Goal: Task Accomplishment & Management: Complete application form

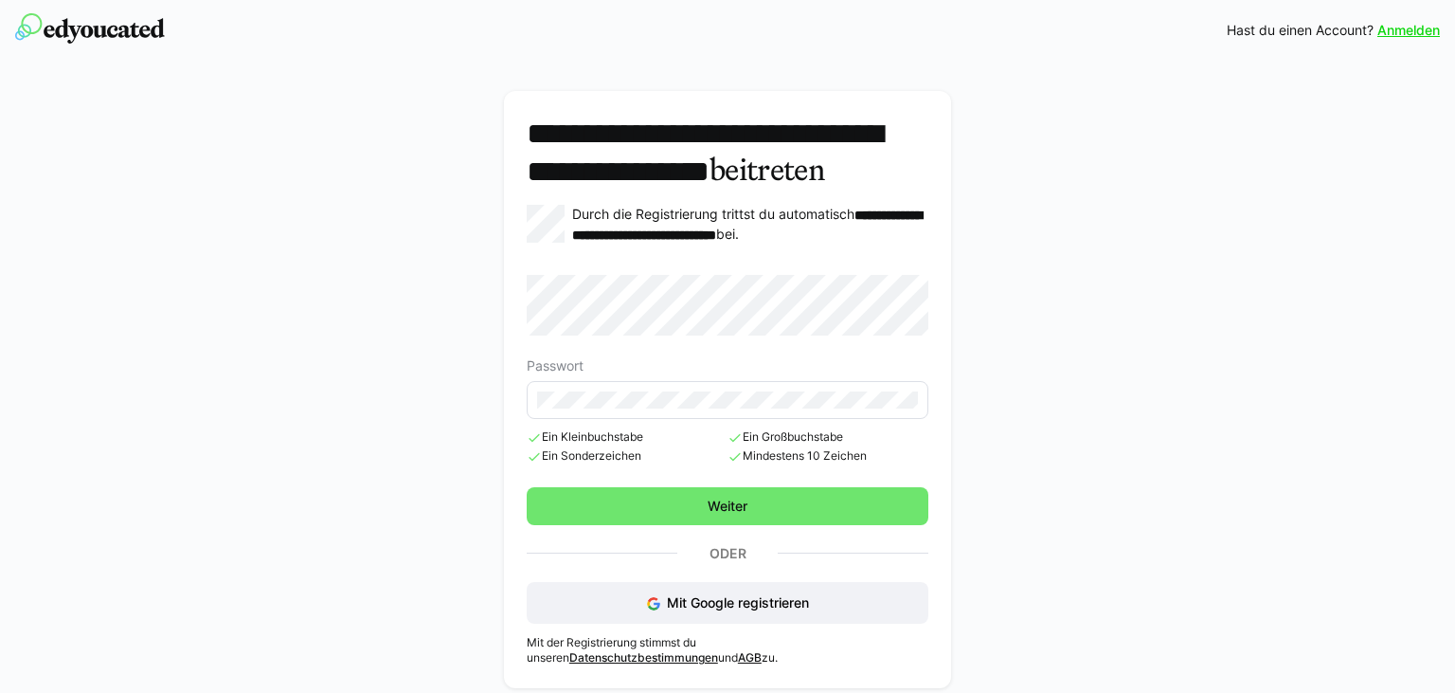
click at [843, 305] on div "**********" at bounding box center [728, 389] width 402 height 551
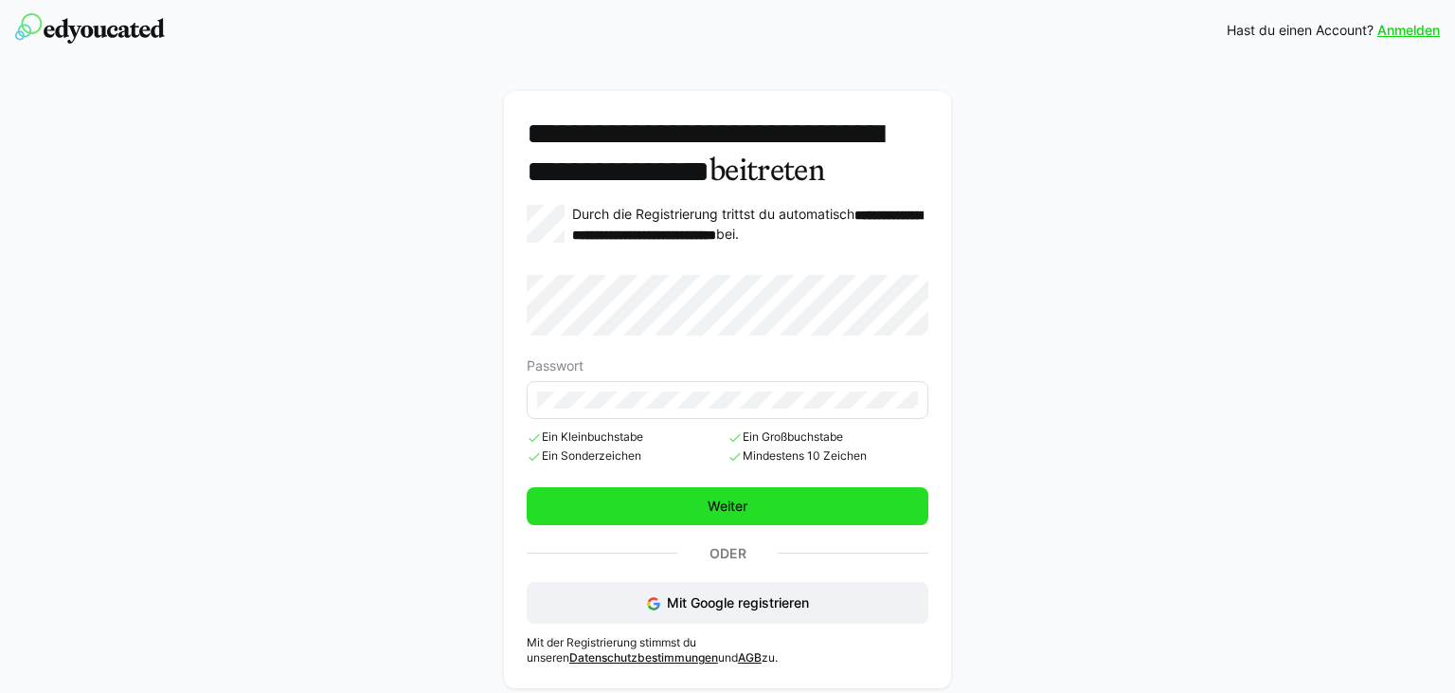
click at [675, 525] on span "Weiter" at bounding box center [728, 506] width 402 height 38
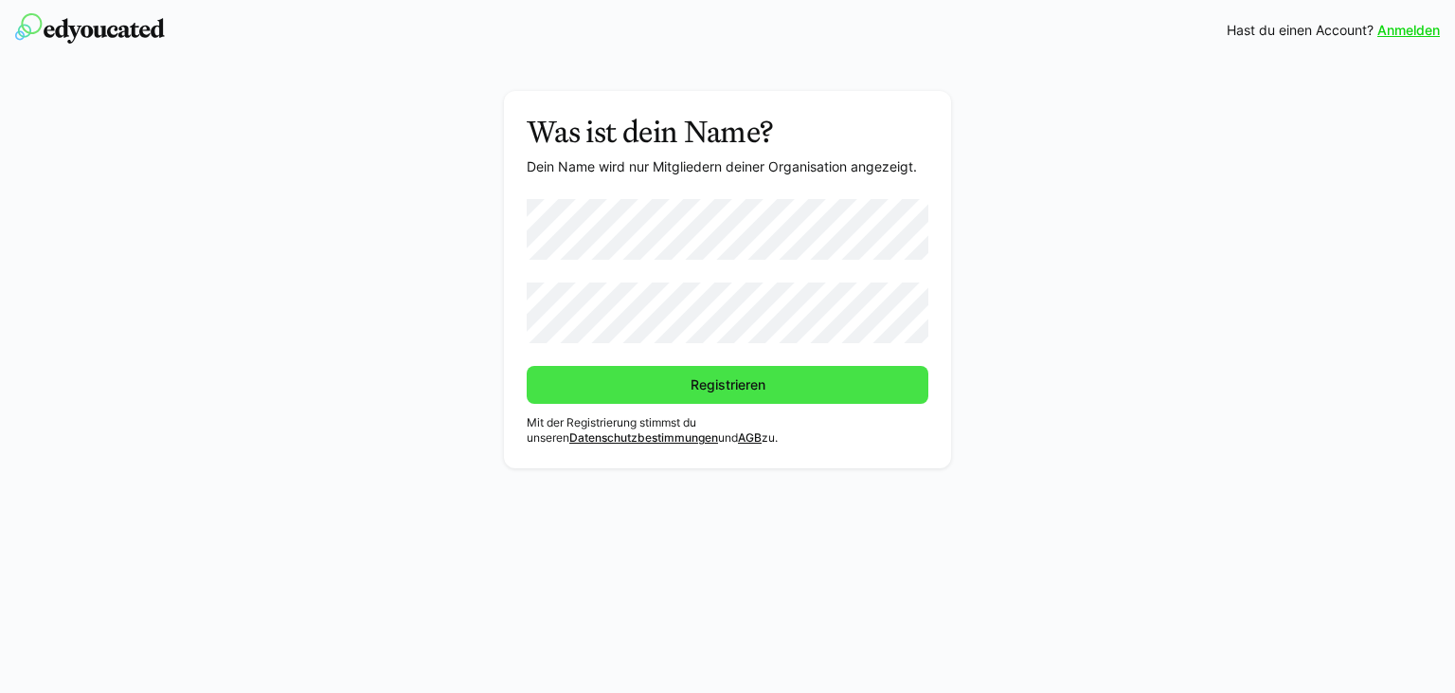
click at [700, 370] on span "Registrieren" at bounding box center [728, 385] width 402 height 38
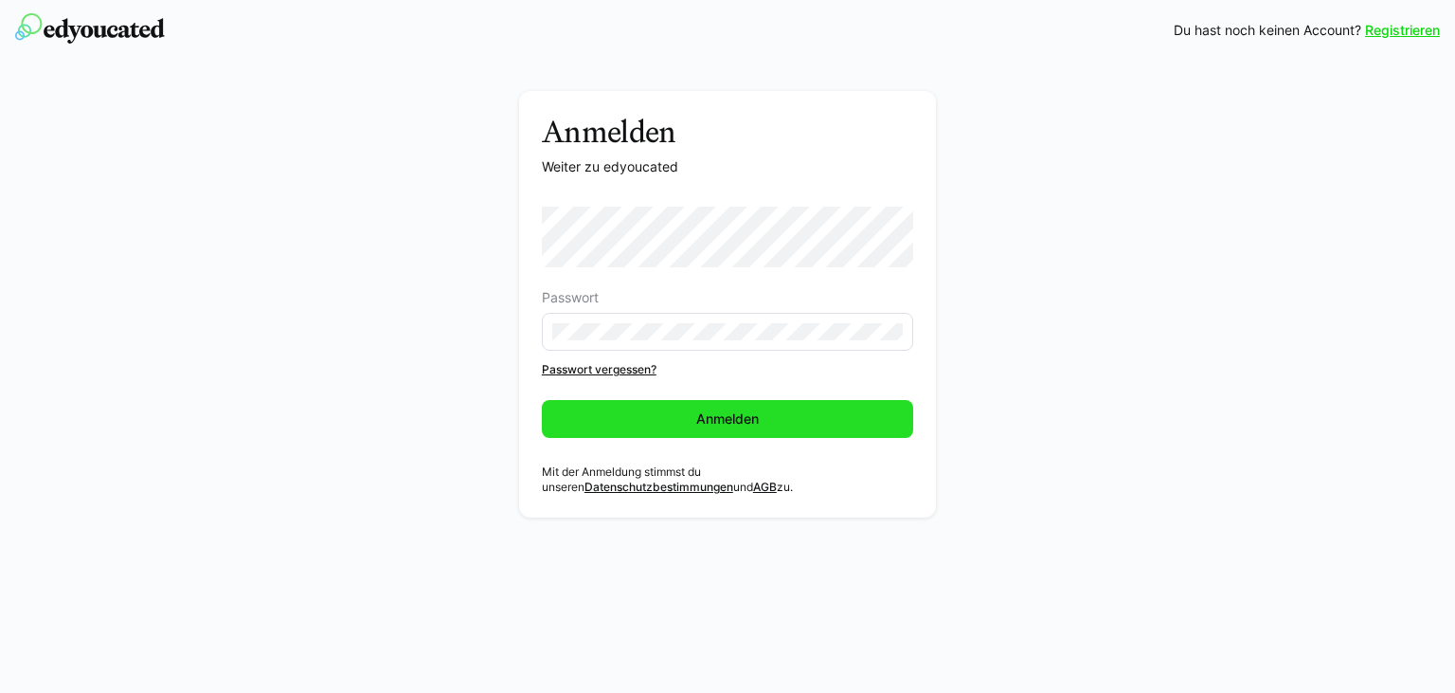
click at [728, 426] on span "Anmelden" at bounding box center [728, 418] width 68 height 19
